Goal: Task Accomplishment & Management: Manage account settings

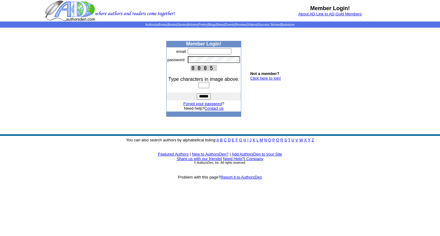
type input "**********"
click at [202, 85] on input "text" at bounding box center [203, 85] width 11 height 6
type input "****"
click at [197, 93] on input "******" at bounding box center [204, 96] width 14 height 6
